Goal: Check status: Check status

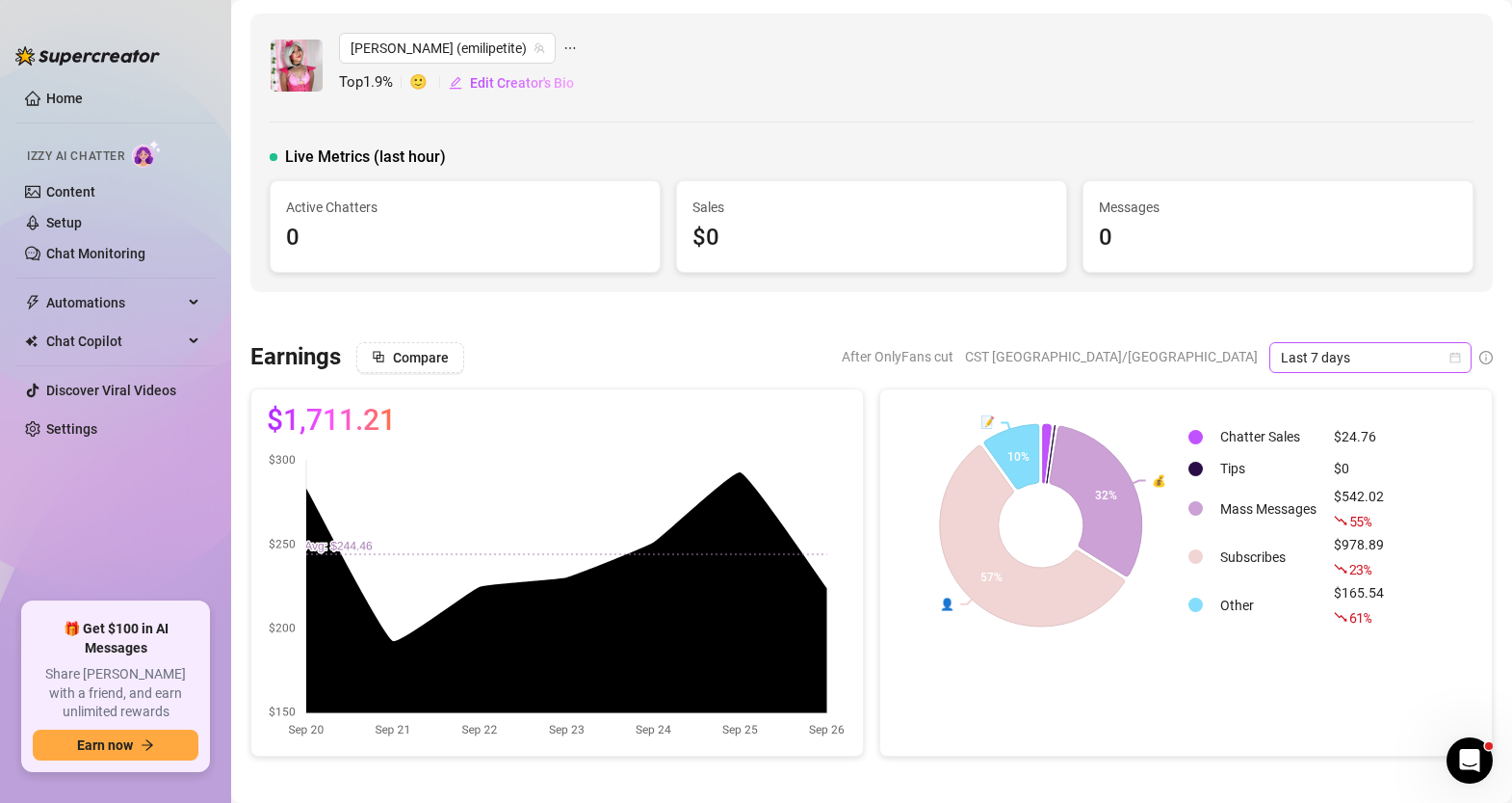
click at [1461, 357] on div "Last 7 days" at bounding box center [1370, 357] width 202 height 30
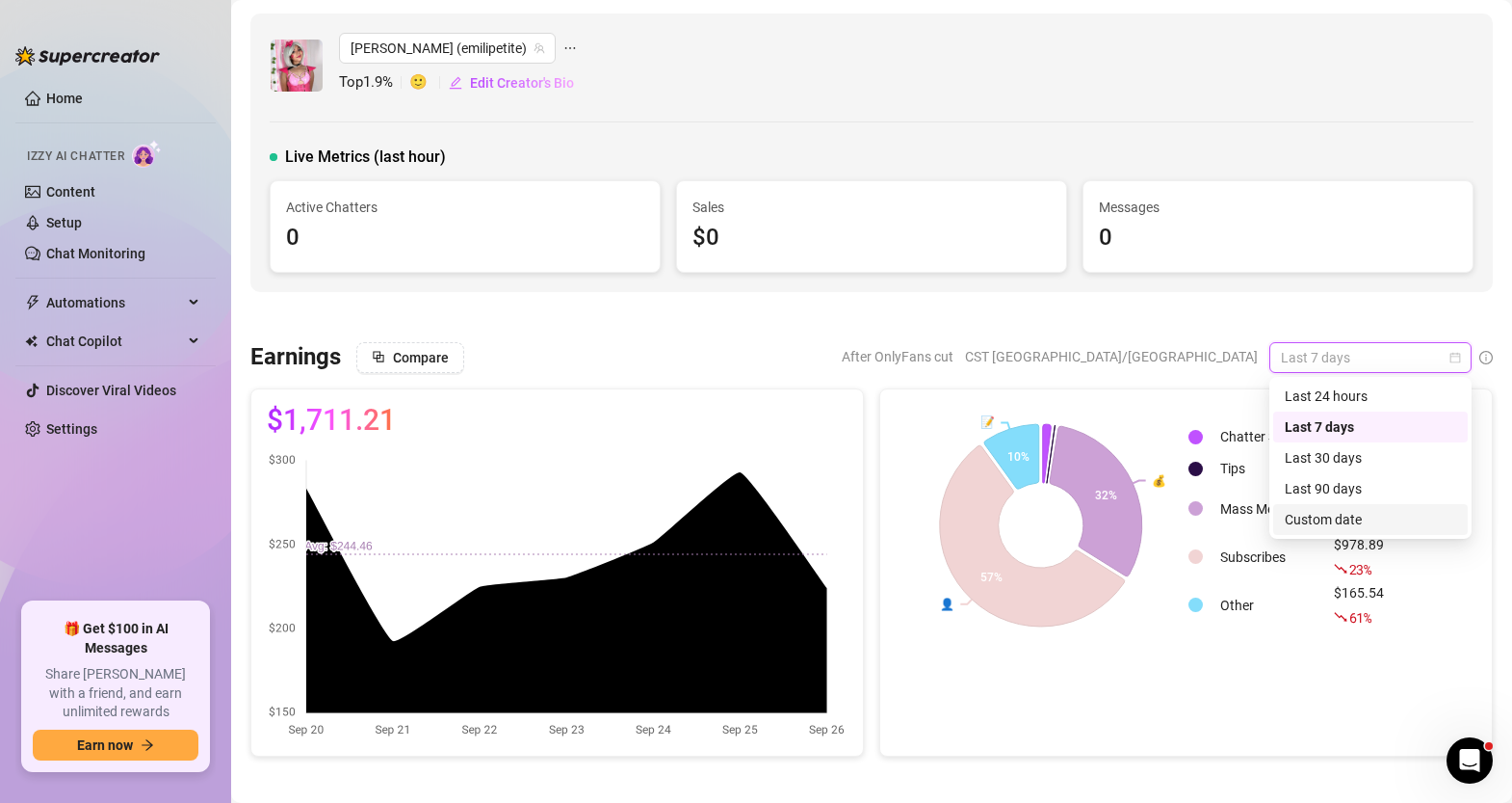
click at [1327, 516] on div "Custom date" at bounding box center [1370, 520] width 171 height 22
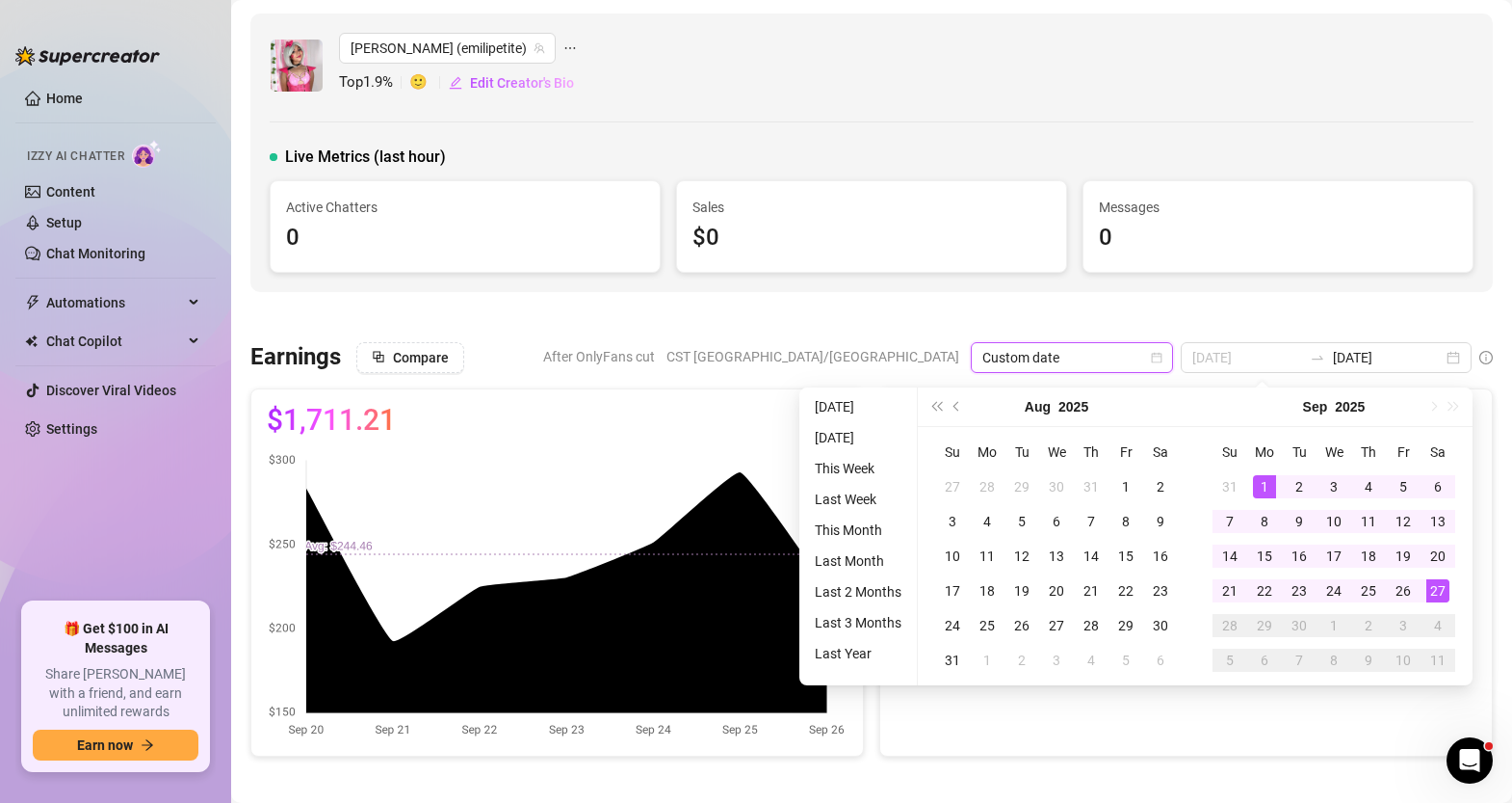
type input "[DATE]"
click at [1258, 489] on div "1" at bounding box center [1265, 487] width 24 height 24
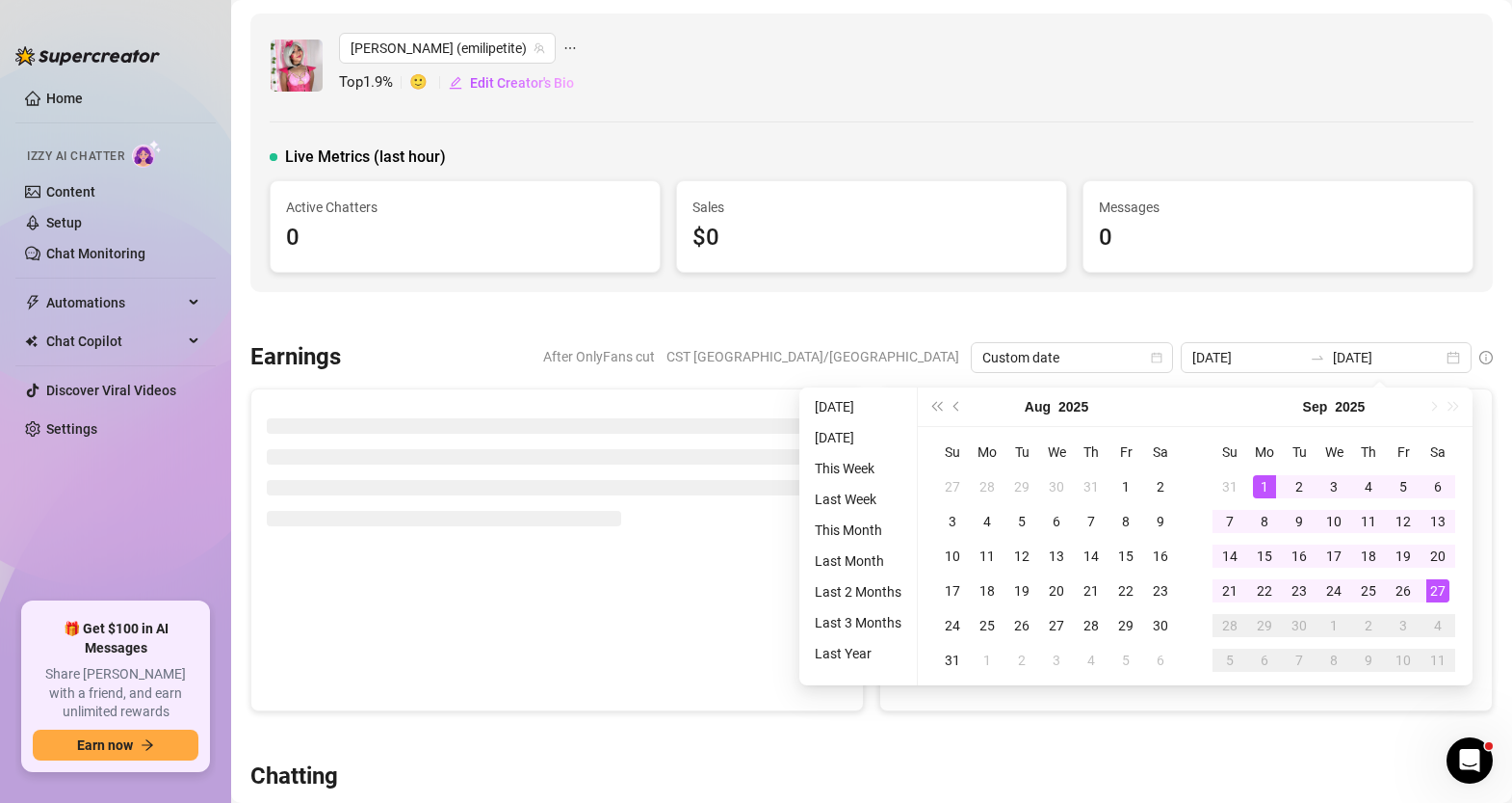
type input "[DATE]"
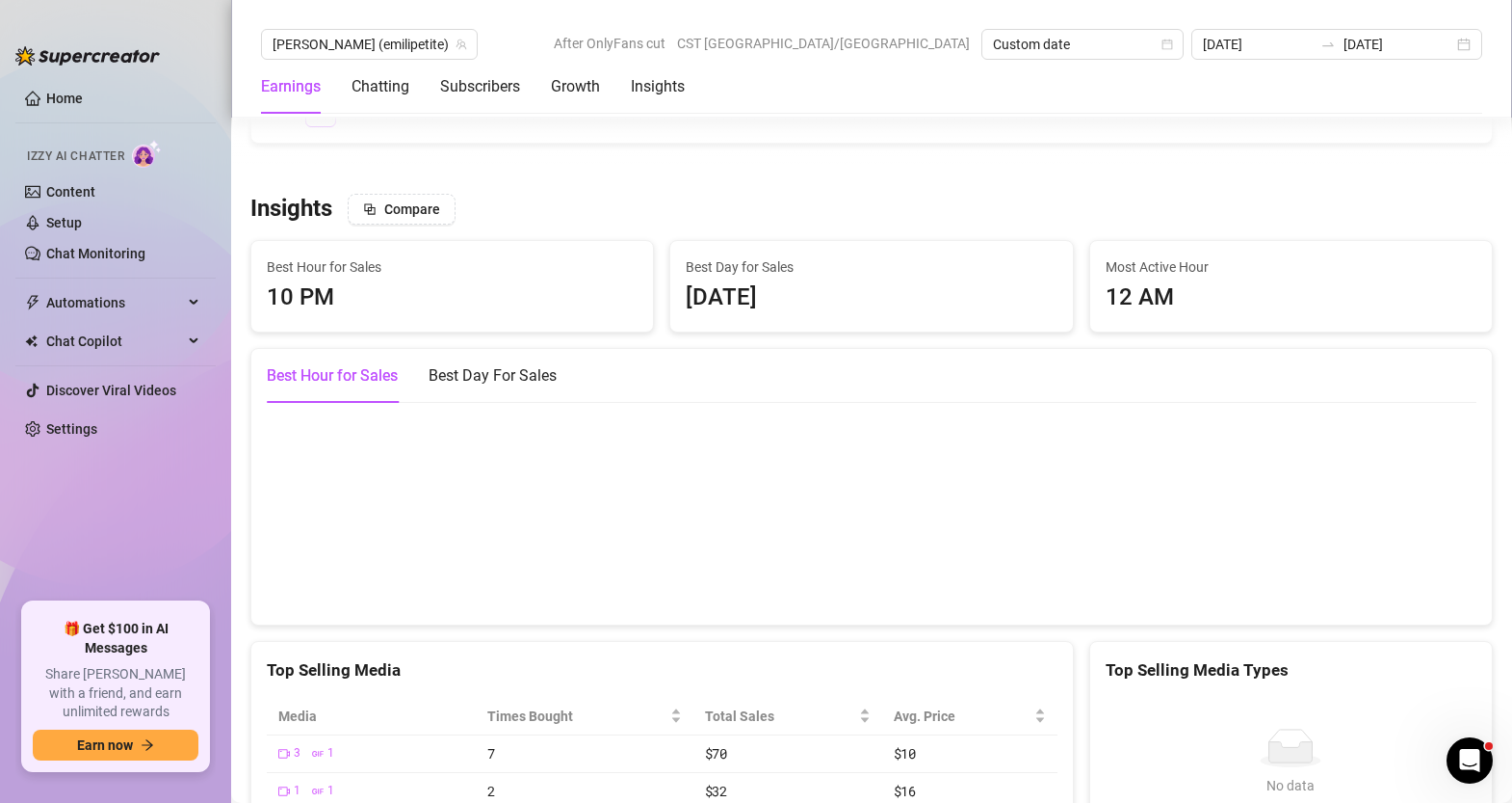
scroll to position [3267, 0]
click at [449, 388] on div "Best Day For Sales" at bounding box center [492, 377] width 128 height 24
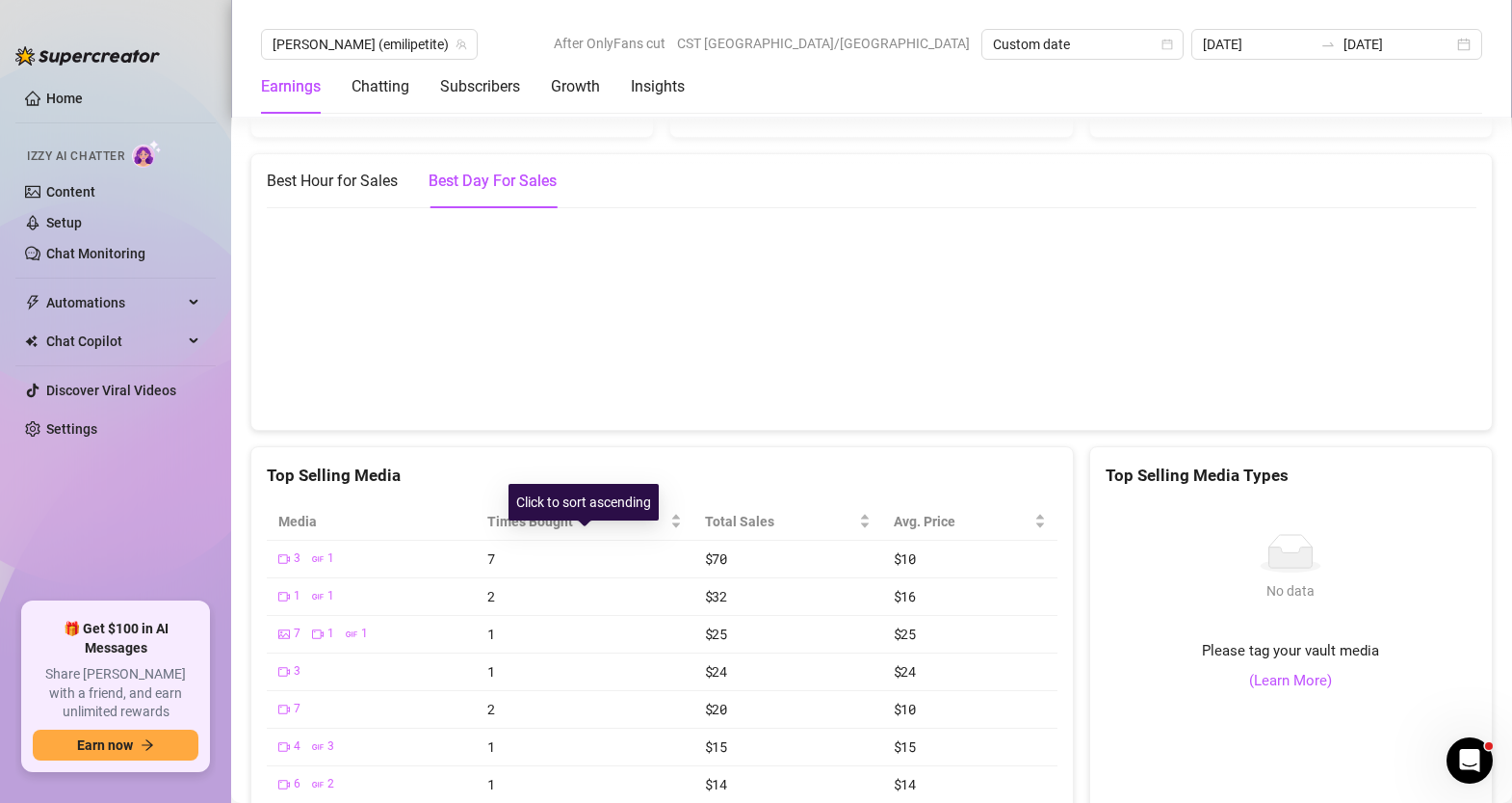
scroll to position [3346, 0]
